Goal: Transaction & Acquisition: Obtain resource

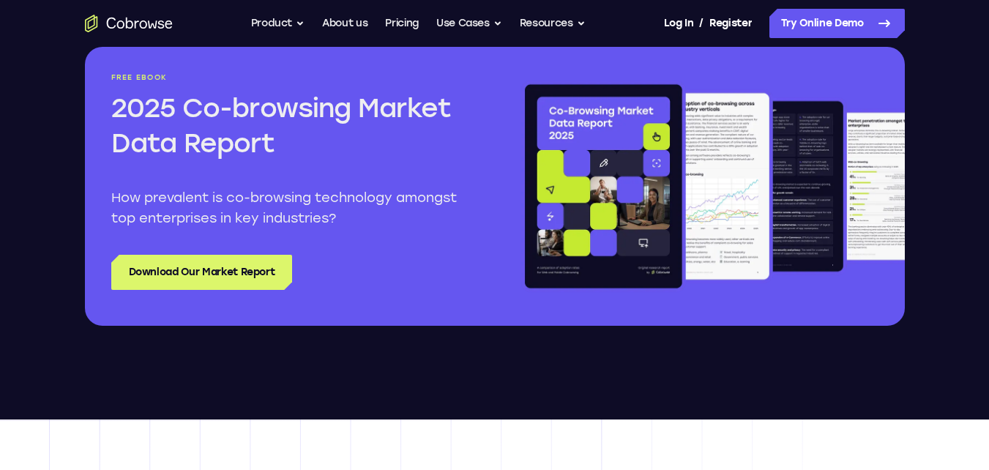
scroll to position [1831, 0]
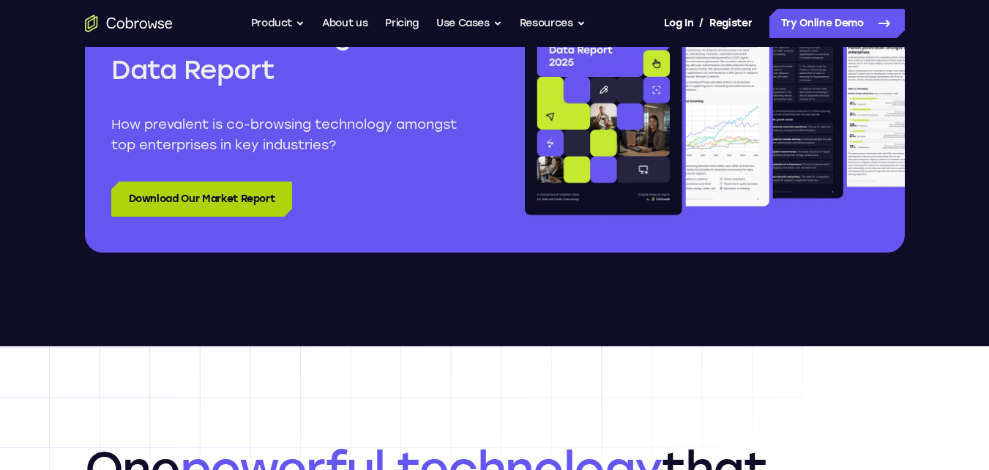
click at [121, 194] on link "Download Our Market Report" at bounding box center [202, 199] width 182 height 35
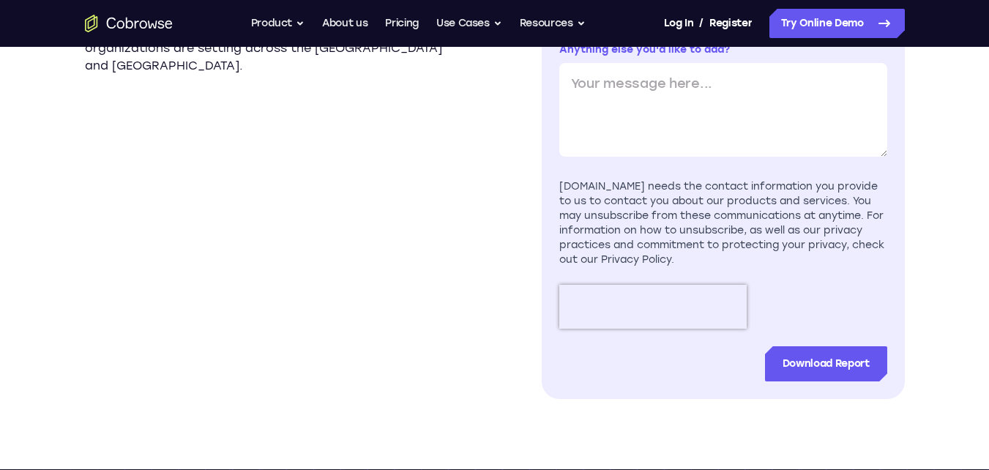
scroll to position [732, 0]
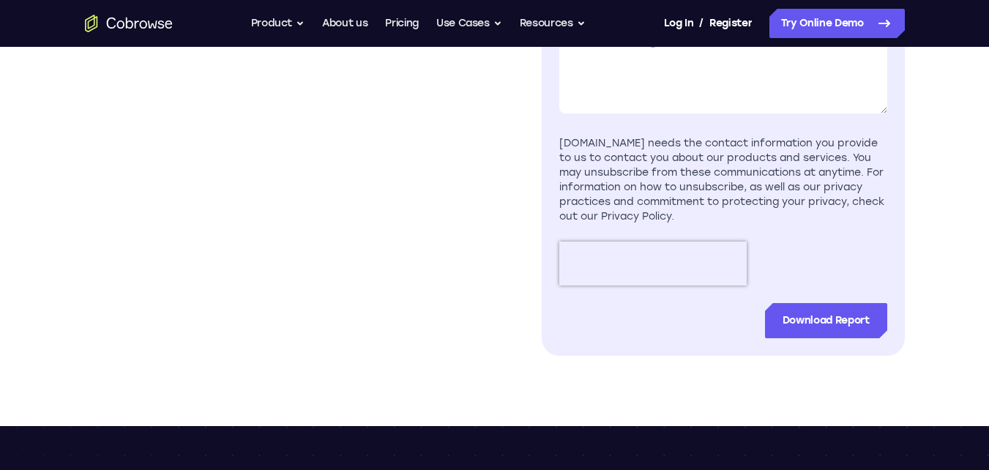
click at [598, 142] on div "[DOMAIN_NAME] needs the contact information you provide to us to contact you ab…" at bounding box center [724, 180] width 328 height 88
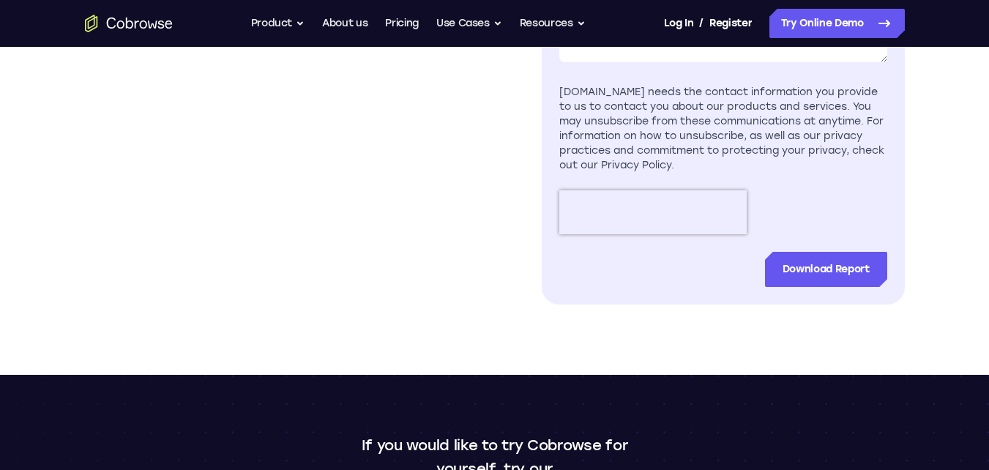
scroll to position [806, 0]
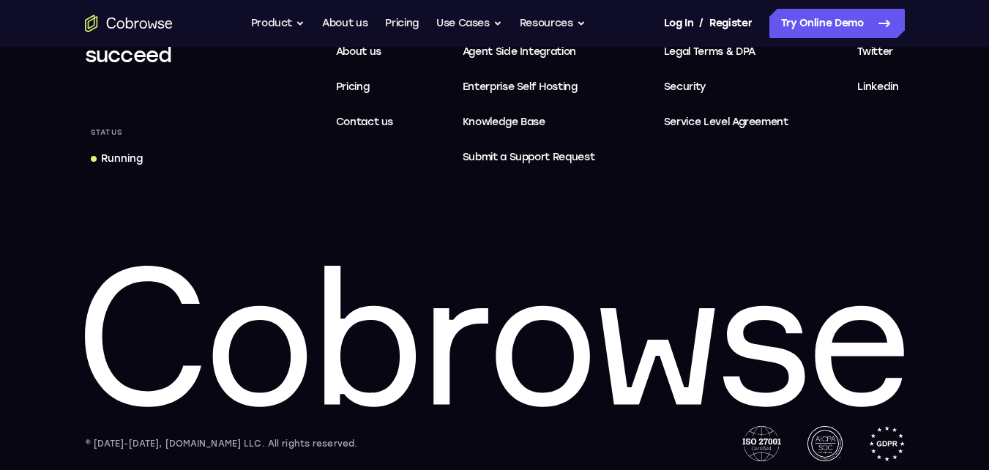
scroll to position [1474, 0]
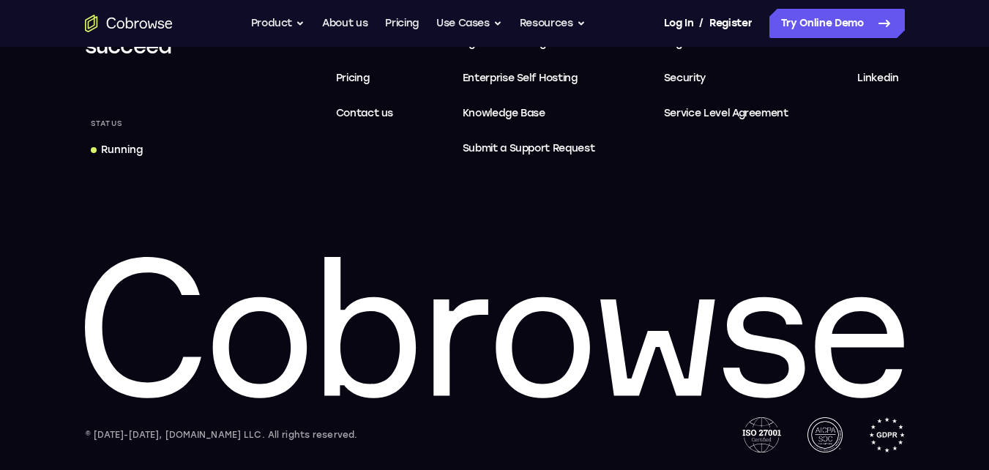
click at [531, 219] on div "Equip your agents to succeed Status Running Features Product About us Pricing C…" at bounding box center [494, 210] width 937 height 486
click at [686, 108] on span "Service Level Agreement" at bounding box center [726, 114] width 125 height 18
